Goal: Entertainment & Leisure: Consume media (video, audio)

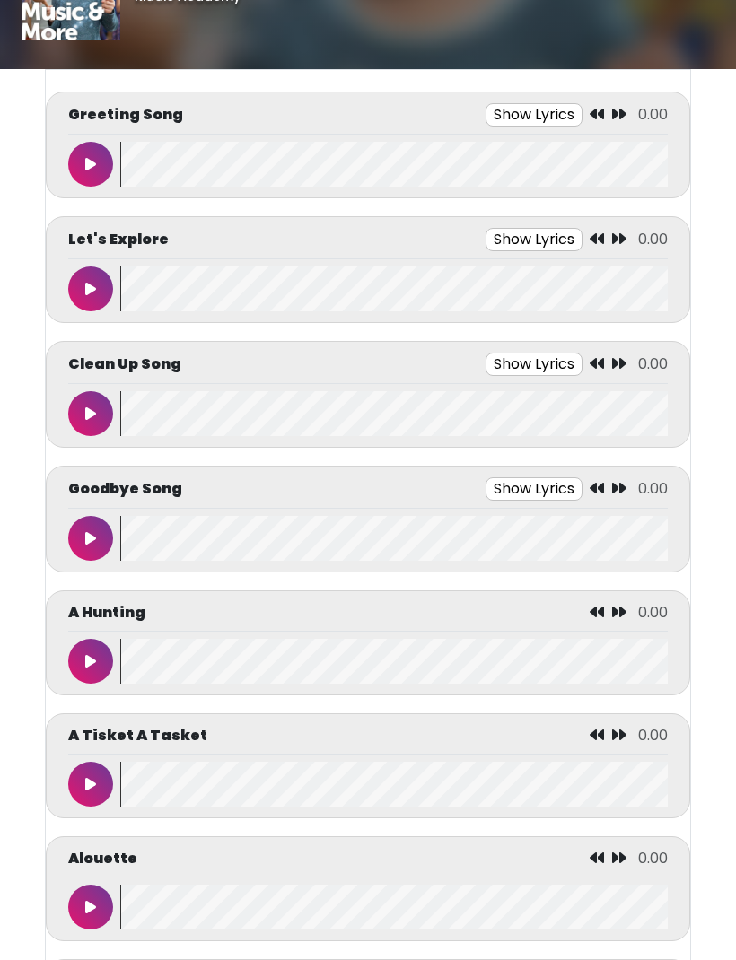
scroll to position [56, 0]
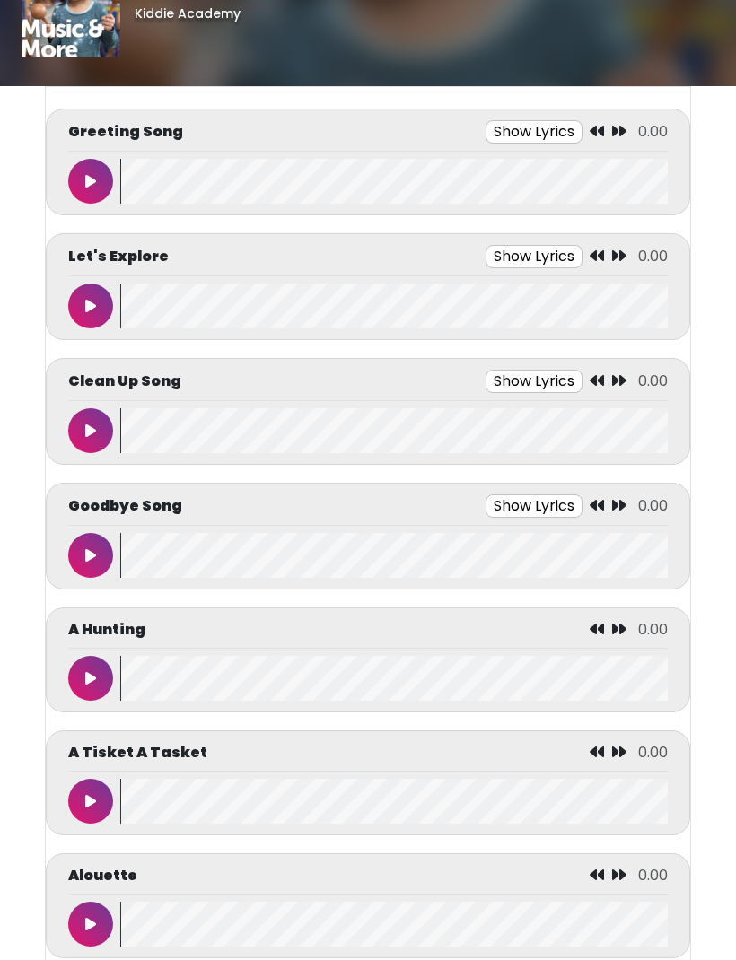
click at [86, 171] on button at bounding box center [90, 181] width 45 height 45
click at [507, 114] on div "Greeting Song Show Lyrics 0:00 / 1:19" at bounding box center [368, 162] width 644 height 107
click at [520, 129] on button "Show Lyrics" at bounding box center [501, 131] width 97 height 23
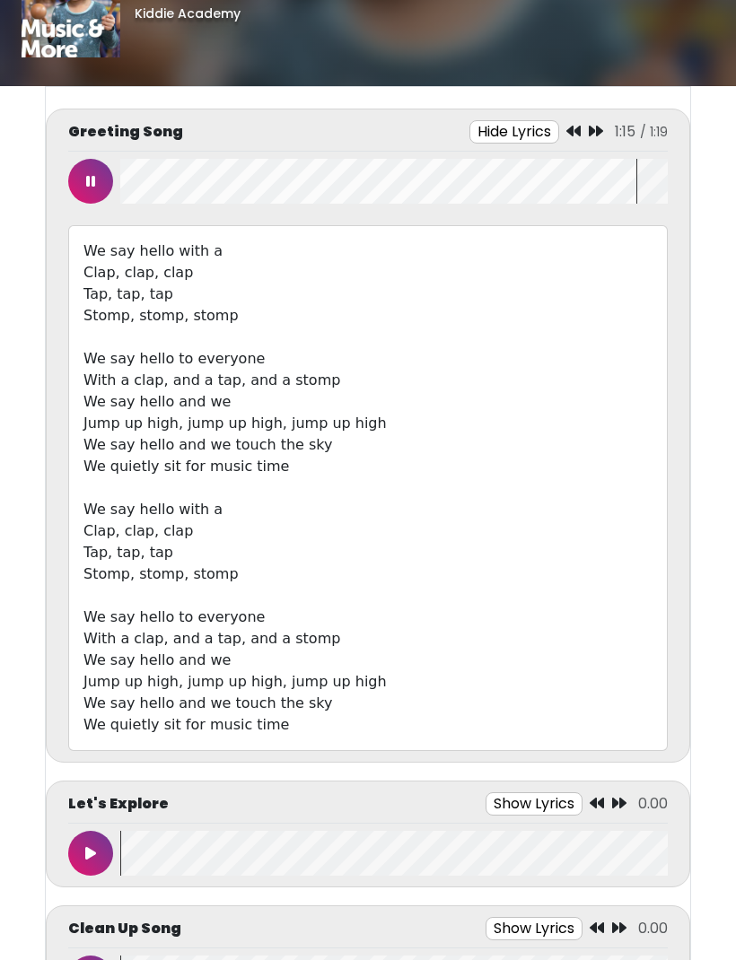
click at [72, 174] on button at bounding box center [90, 181] width 45 height 45
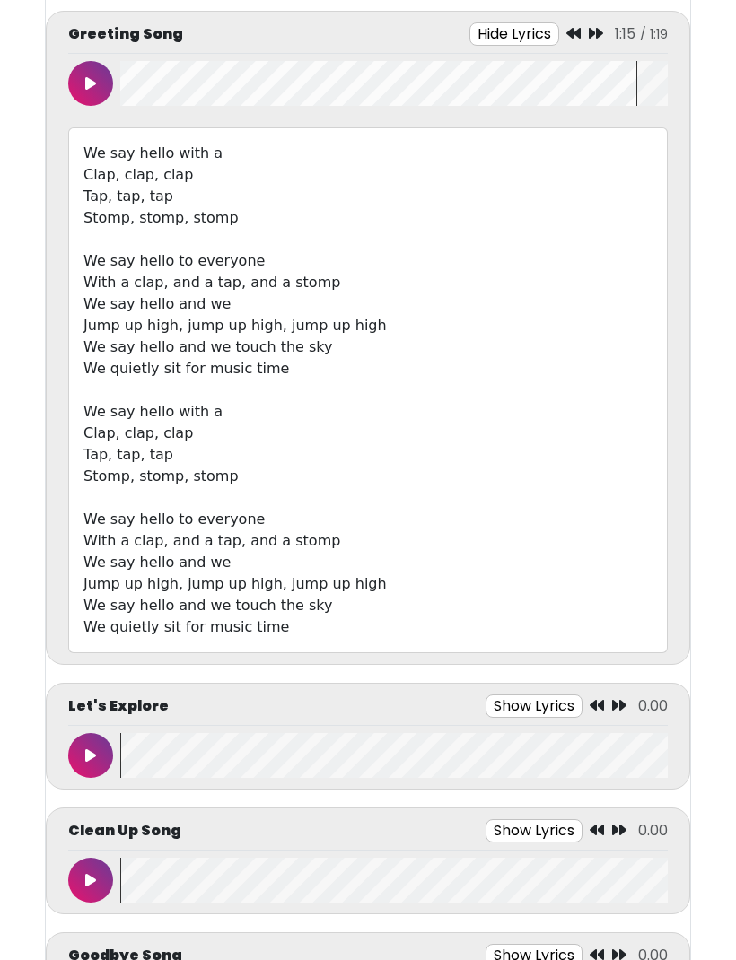
scroll to position [259, 0]
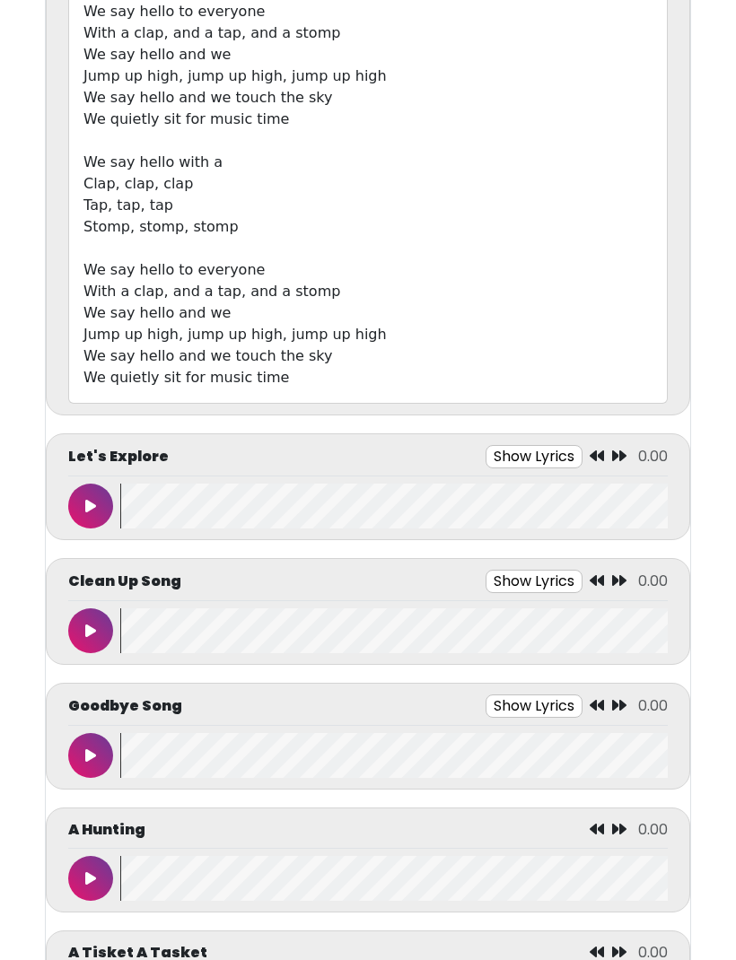
click at [572, 451] on button "Show Lyrics" at bounding box center [533, 457] width 97 height 23
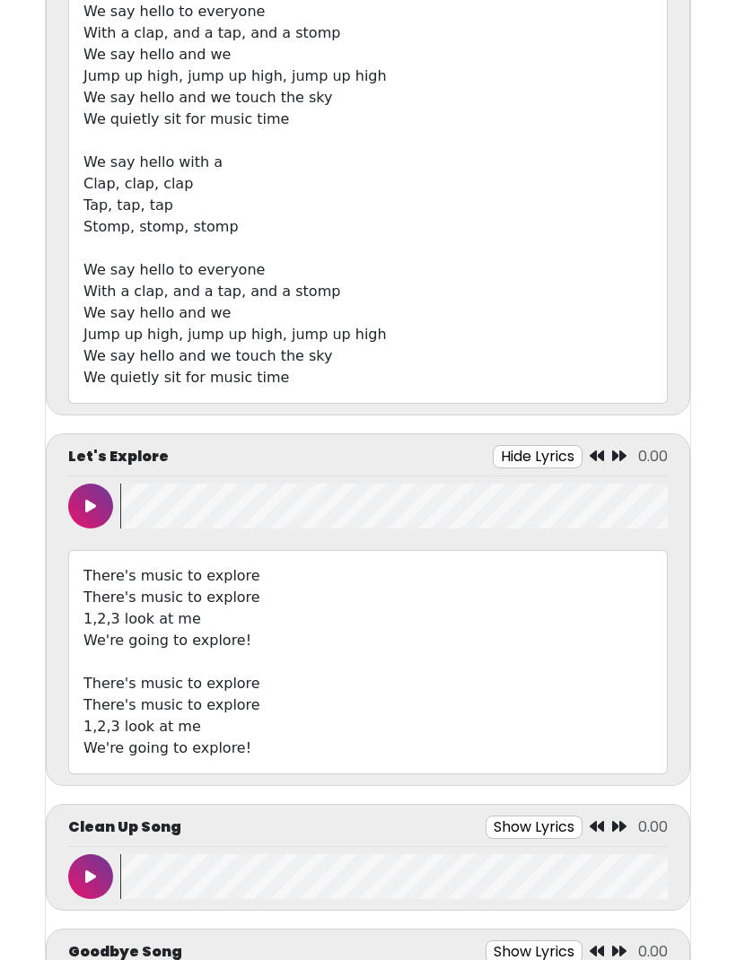
click at [100, 511] on button at bounding box center [90, 506] width 45 height 45
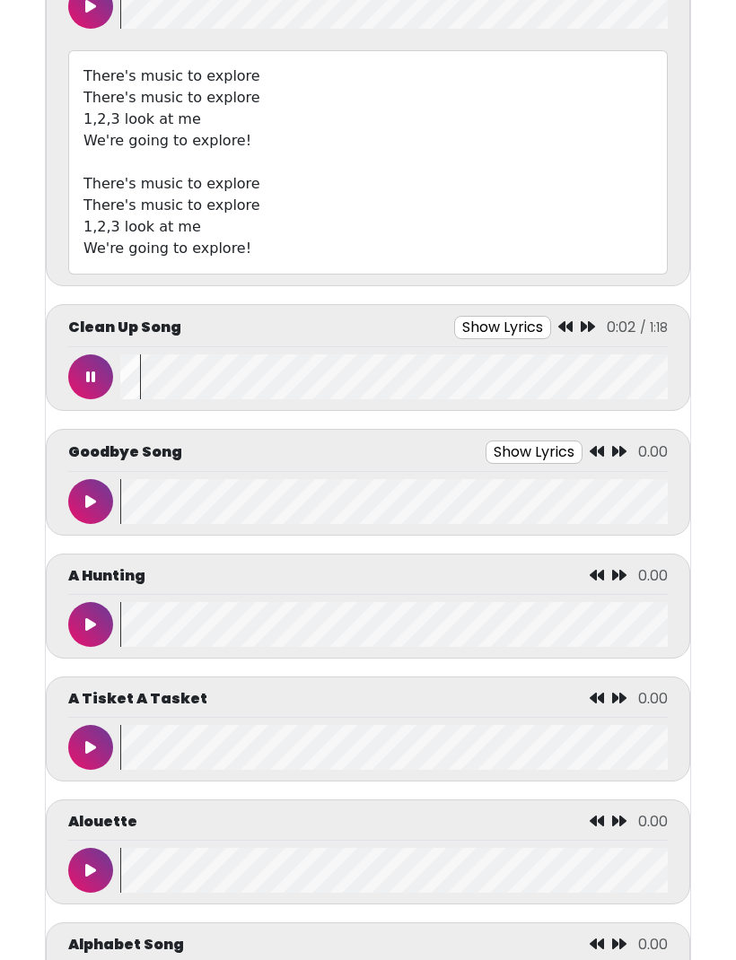
scroll to position [905, 0]
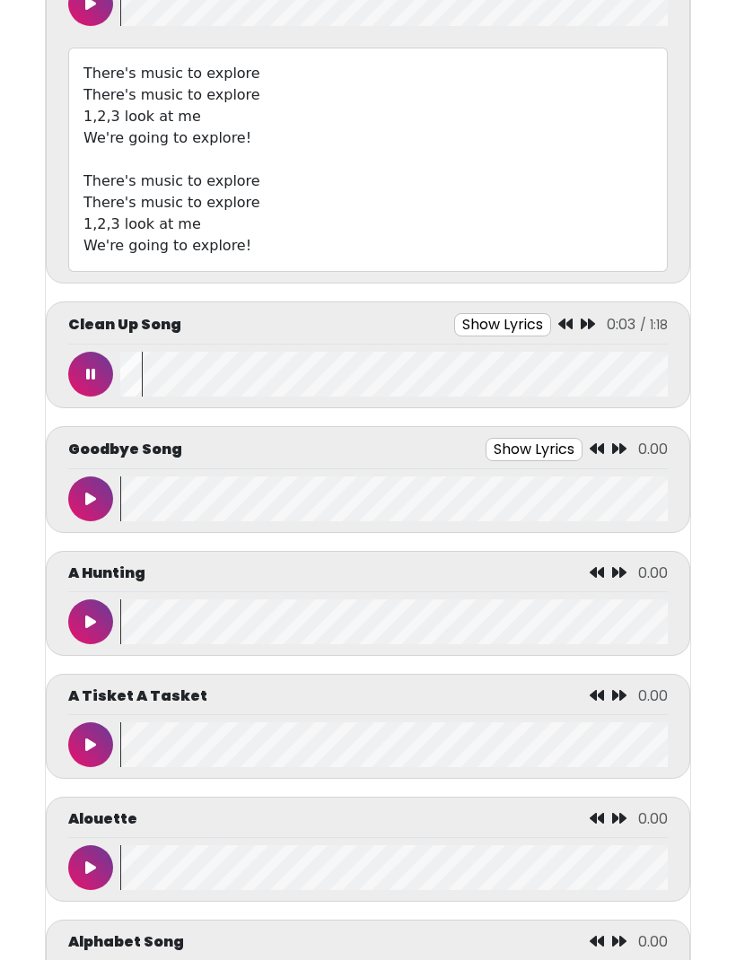
click at [95, 377] on button at bounding box center [90, 374] width 45 height 45
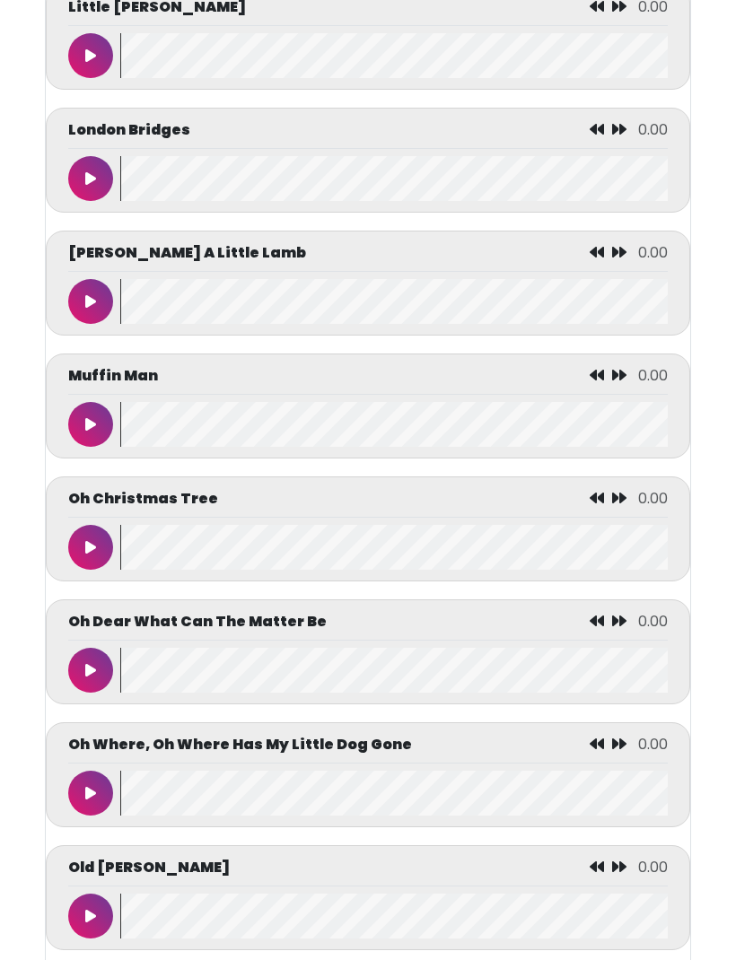
scroll to position [6389, 0]
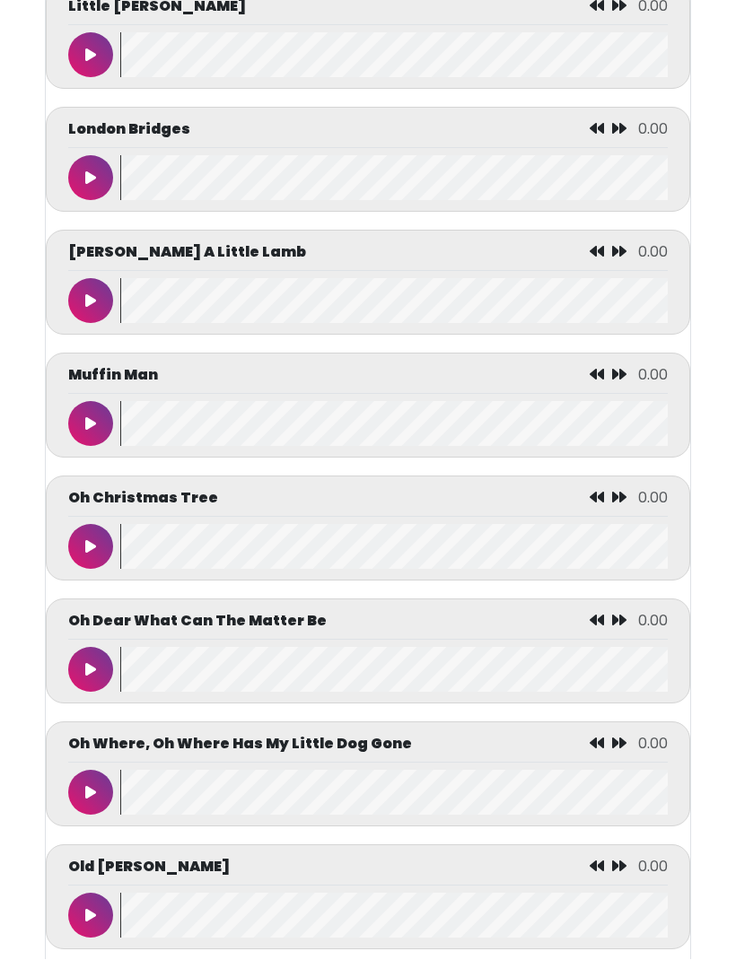
click at [97, 324] on button at bounding box center [90, 301] width 45 height 45
click at [83, 323] on button at bounding box center [90, 300] width 45 height 45
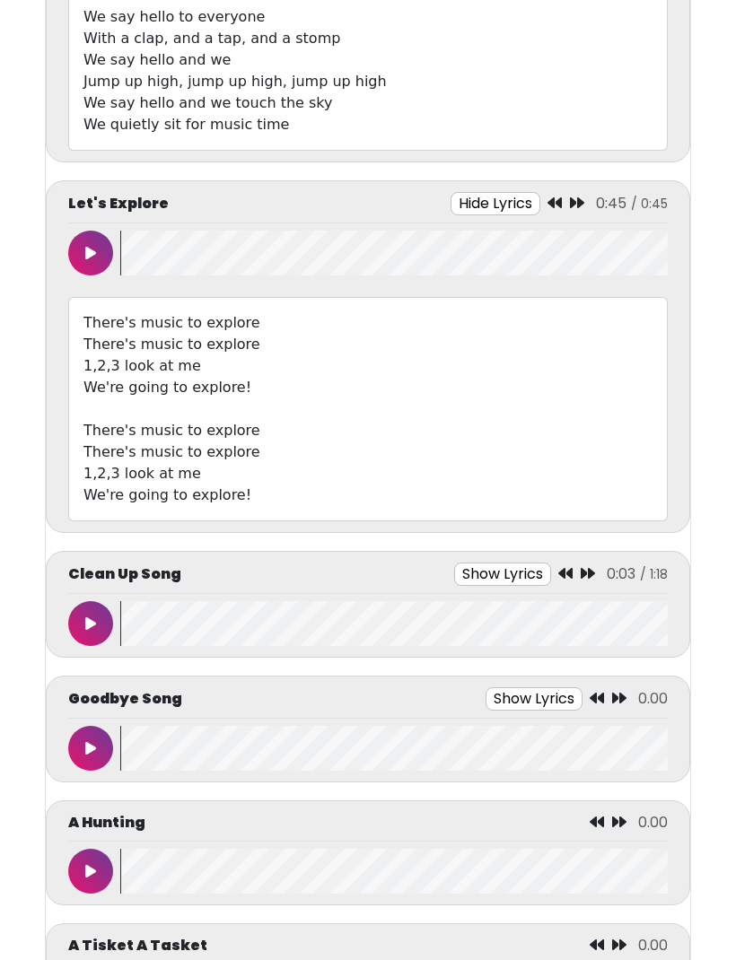
scroll to position [749, 0]
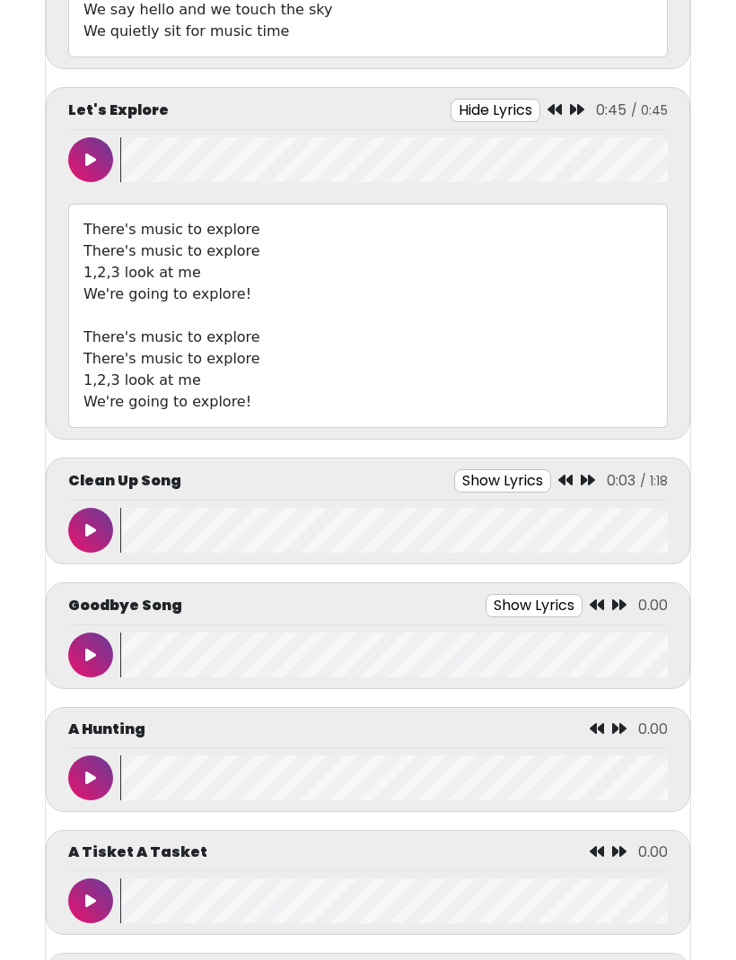
click at [84, 544] on button at bounding box center [90, 530] width 45 height 45
click at [500, 480] on button "Show Lyrics" at bounding box center [506, 480] width 97 height 23
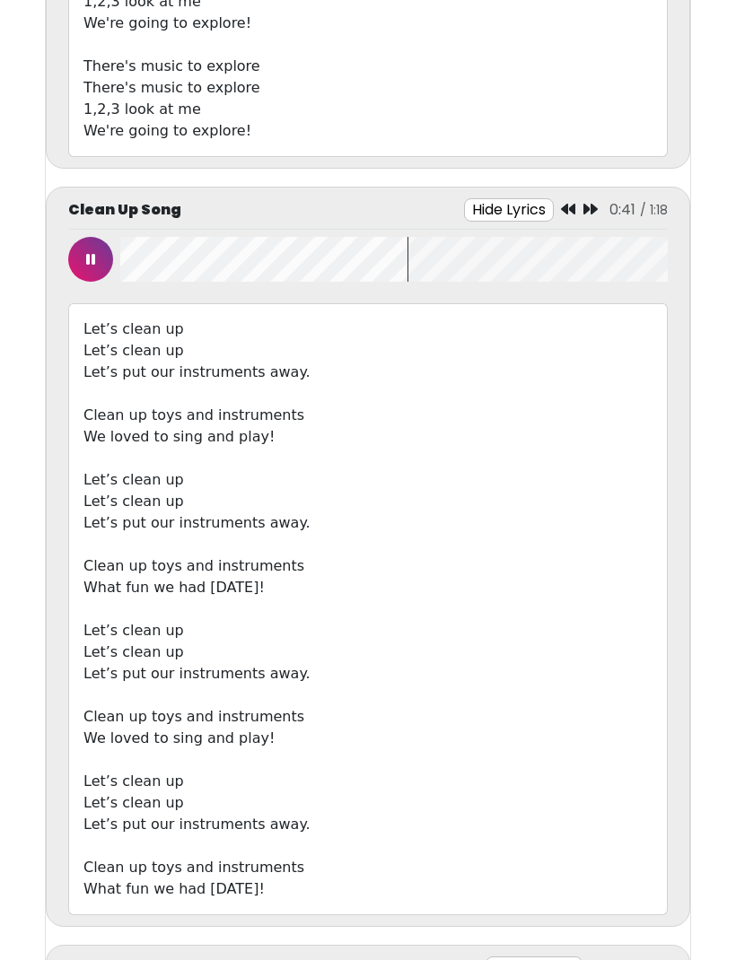
scroll to position [1023, 0]
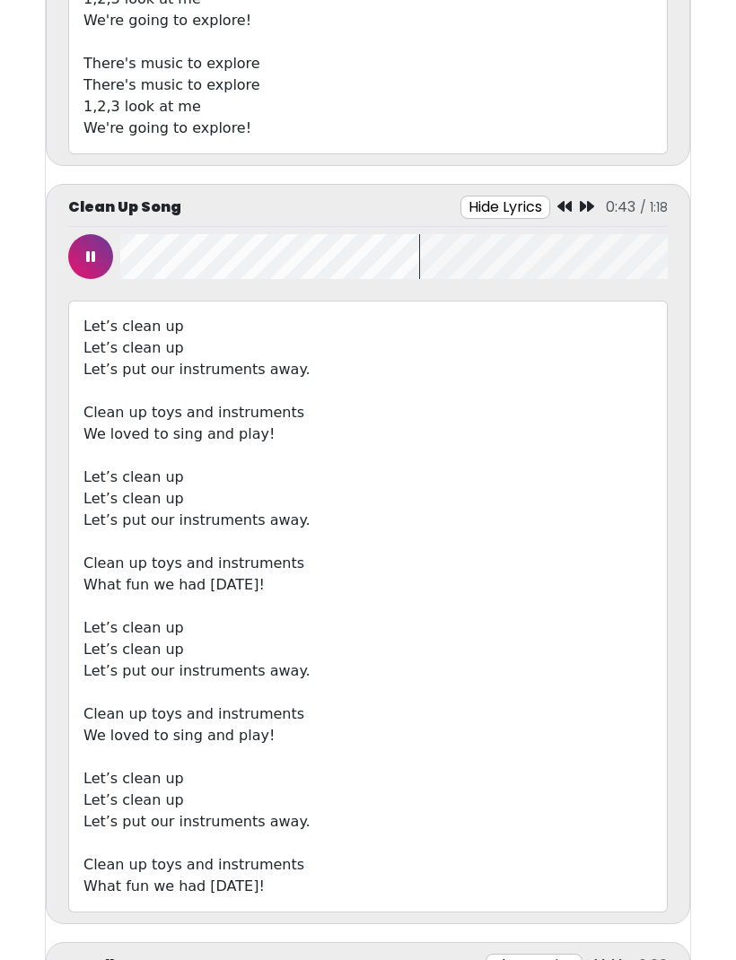
click at [101, 254] on button at bounding box center [90, 256] width 45 height 45
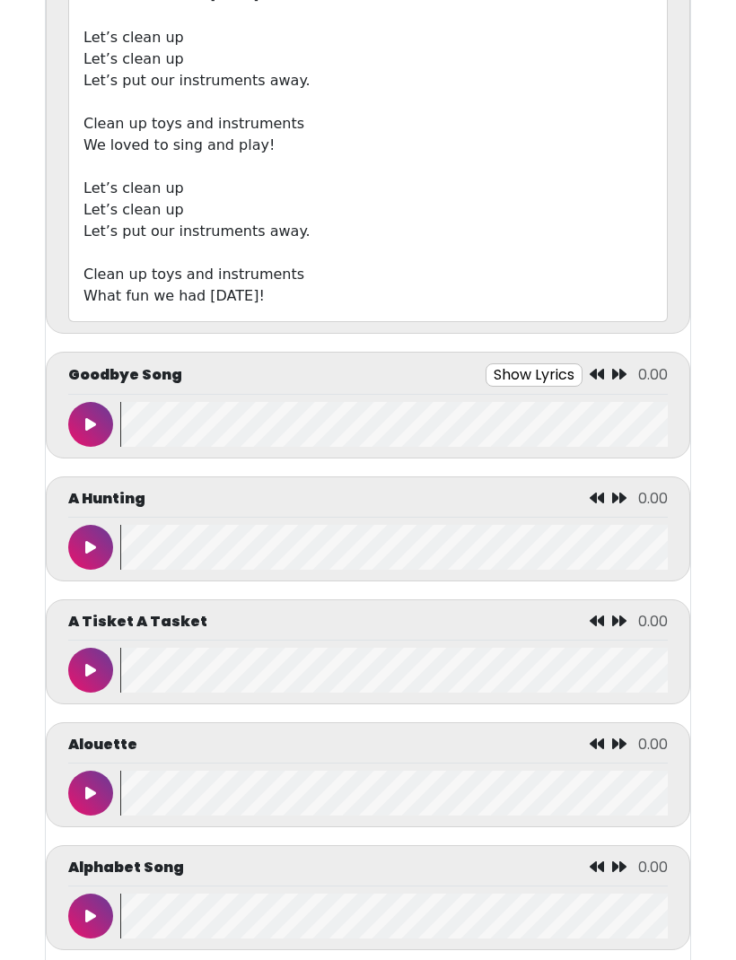
click at [95, 426] on icon at bounding box center [90, 425] width 11 height 14
click at [525, 376] on button "Show Lyrics" at bounding box center [492, 374] width 97 height 23
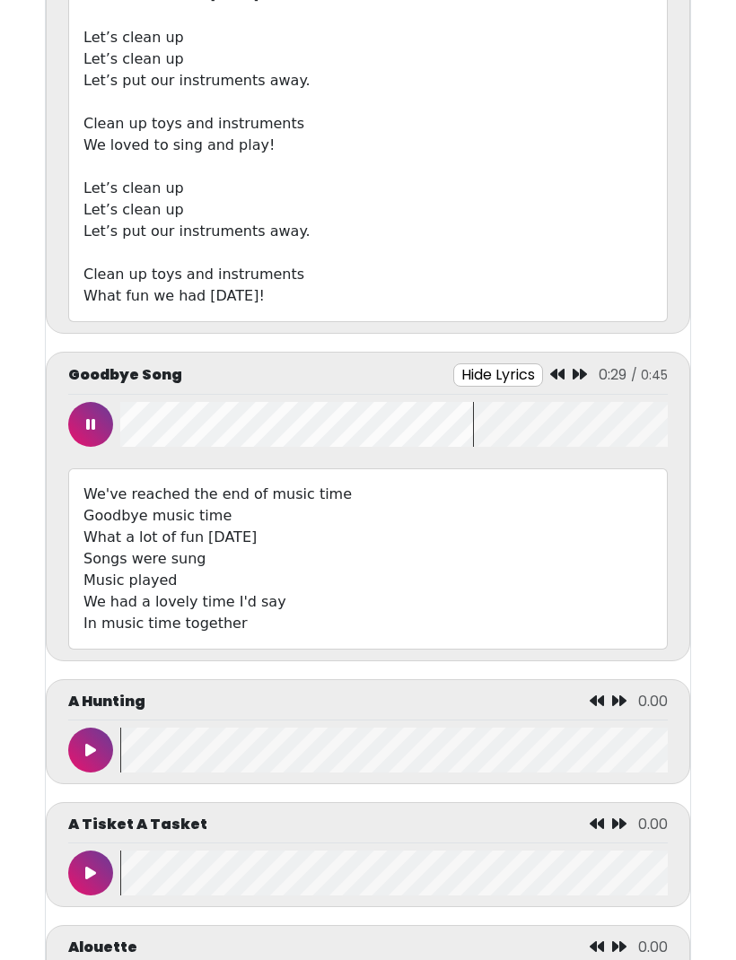
click at [298, 214] on div "Let’s clean up Let’s clean up Let’s put our instruments away. Clean up toys and…" at bounding box center [367, 16] width 599 height 612
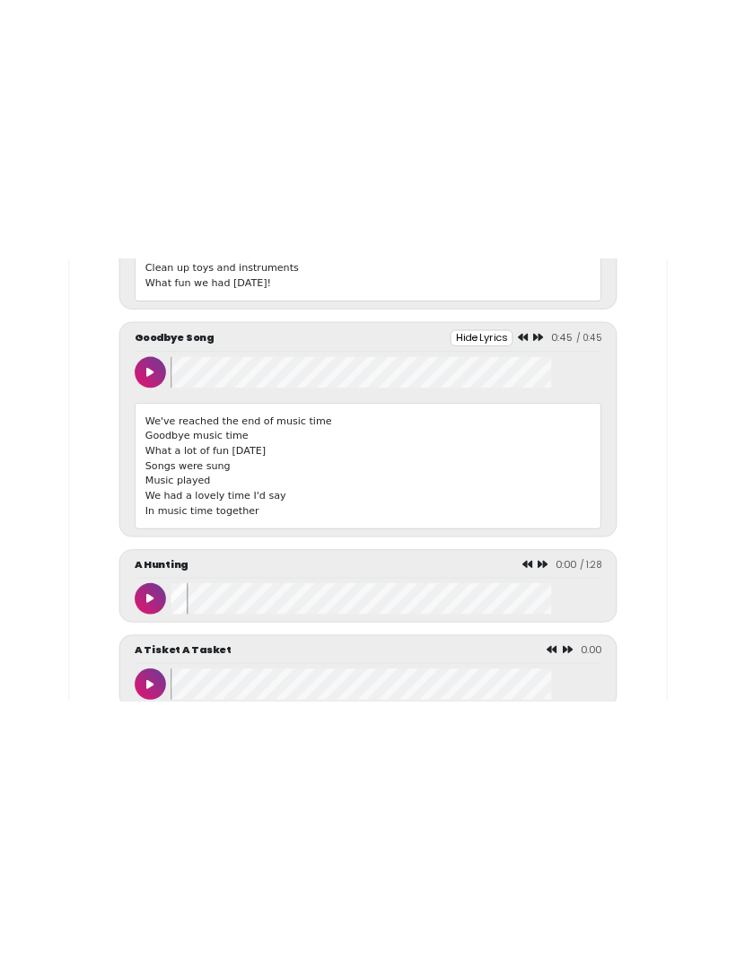
scroll to position [1713, 0]
